Goal: Information Seeking & Learning: Find specific fact

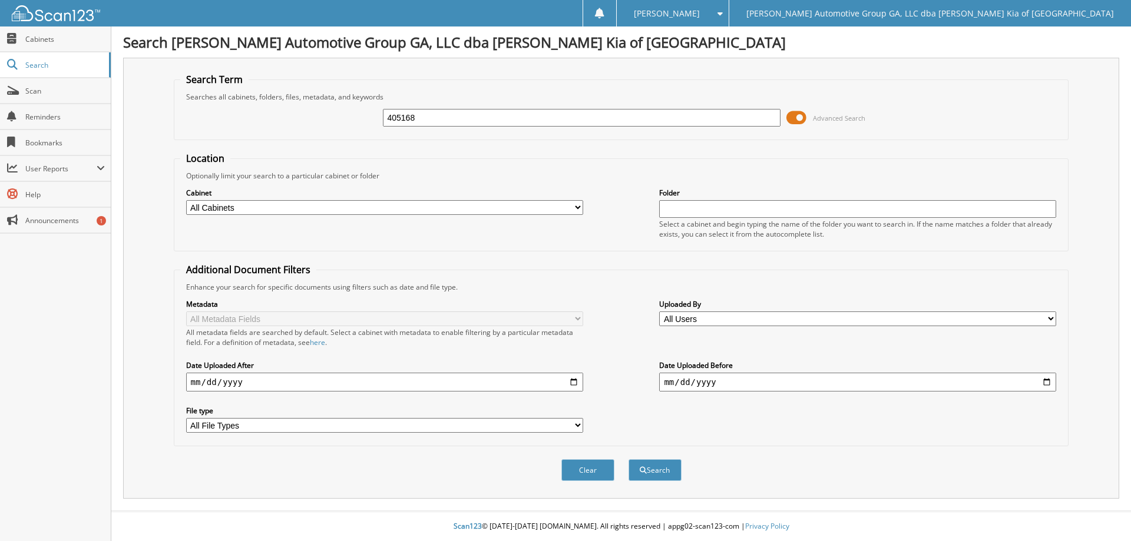
type input "405168"
click at [629, 460] on button "Search" at bounding box center [655, 471] width 53 height 22
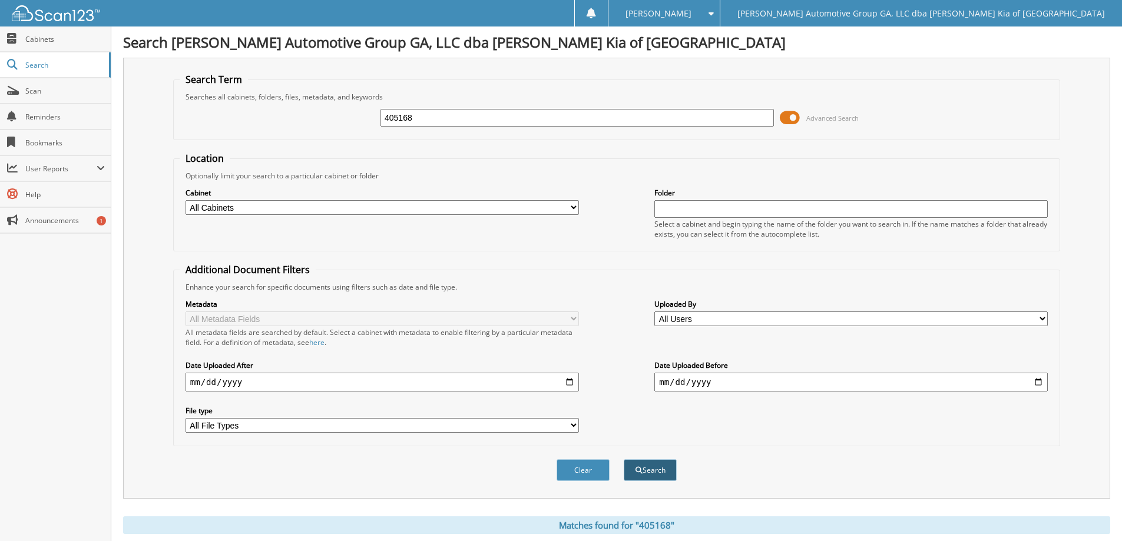
click at [653, 470] on button "Search" at bounding box center [650, 471] width 53 height 22
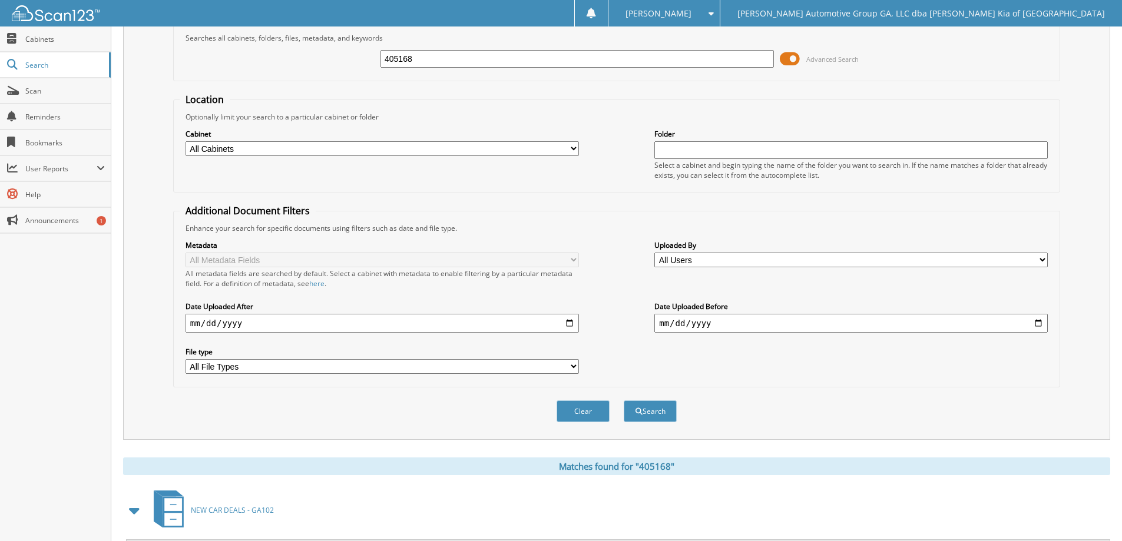
scroll to position [183, 0]
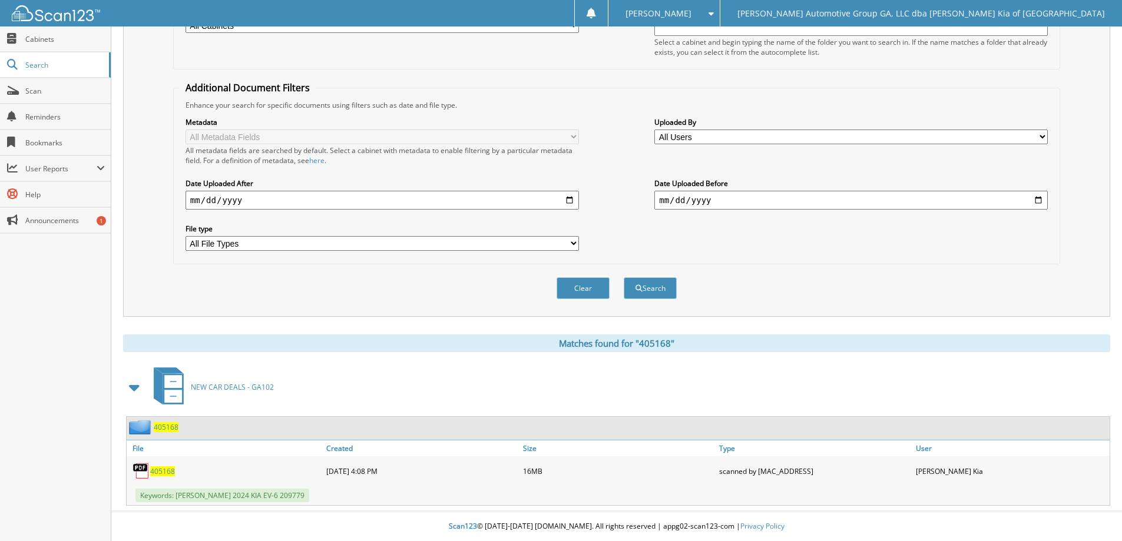
click at [164, 472] on span "405168" at bounding box center [162, 472] width 25 height 10
